Goal: Find specific page/section: Find specific page/section

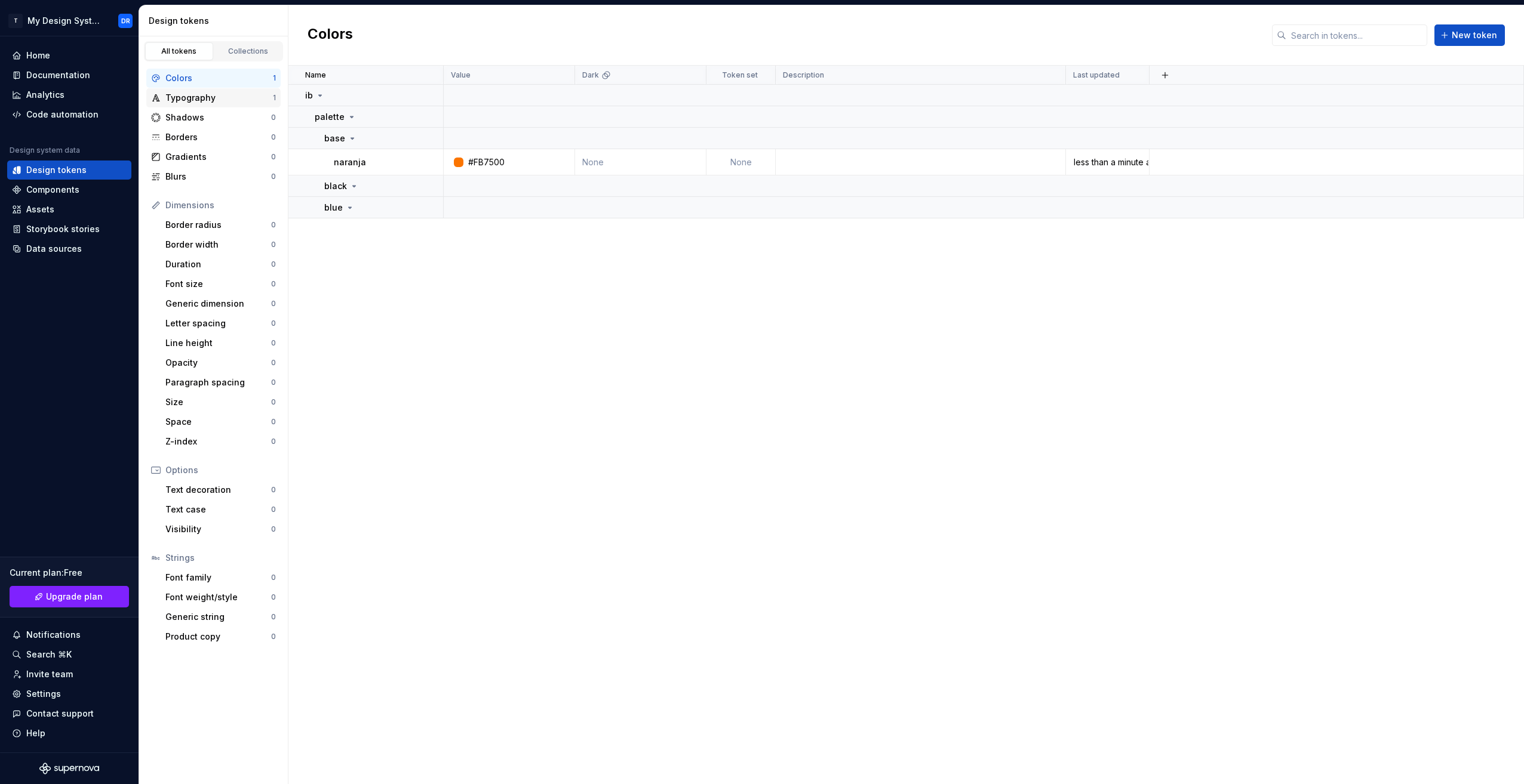
click at [213, 104] on div "Typography 1" at bounding box center [213, 98] width 134 height 19
